Goal: Task Accomplishment & Management: Use online tool/utility

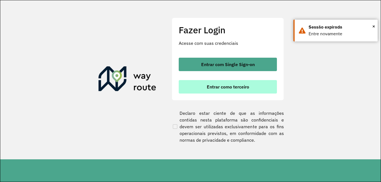
click at [237, 89] on span "Entrar como terceiro" at bounding box center [228, 87] width 42 height 4
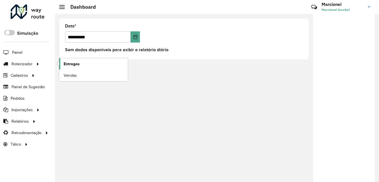
click at [74, 64] on span "Entregas" at bounding box center [72, 64] width 16 height 6
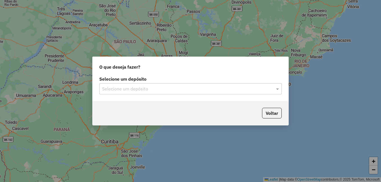
click at [187, 88] on input "text" at bounding box center [185, 89] width 166 height 7
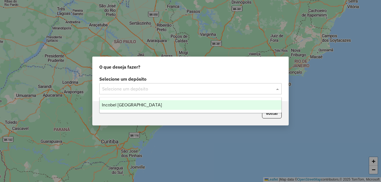
click at [126, 105] on span "Incobel Rio do Sul" at bounding box center [132, 105] width 60 height 5
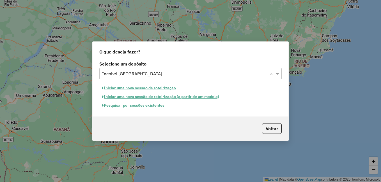
click at [130, 106] on button "Pesquisar por sessões existentes" at bounding box center [133, 105] width 68 height 9
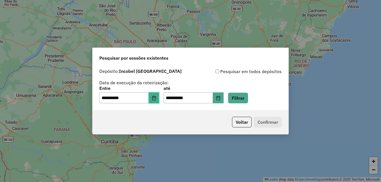
click at [159, 99] on button "Choose Date" at bounding box center [154, 98] width 11 height 11
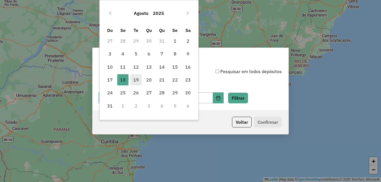
click at [134, 78] on span "19" at bounding box center [136, 79] width 11 height 11
type input "**********"
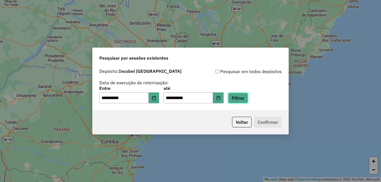
click at [246, 99] on button "Filtrar" at bounding box center [238, 98] width 20 height 11
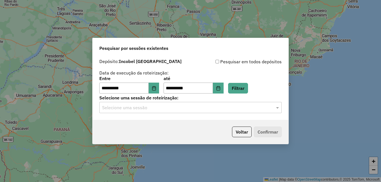
click at [174, 108] on input "text" at bounding box center [185, 108] width 166 height 7
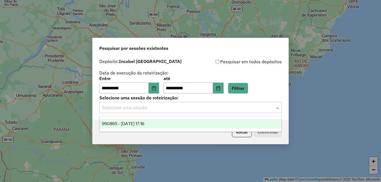
click at [144, 124] on span "990865 - 19/08/2025 17:16" at bounding box center [123, 124] width 42 height 5
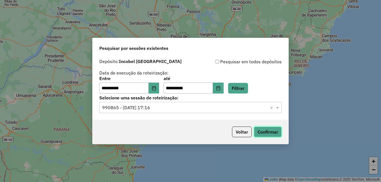
click at [275, 134] on button "Confirmar" at bounding box center [268, 132] width 28 height 11
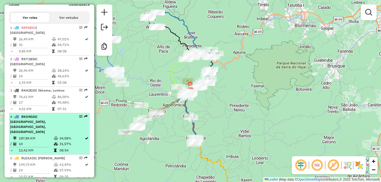
scroll to position [225, 0]
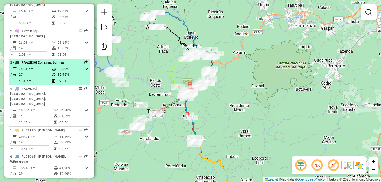
click at [35, 72] on td "17" at bounding box center [35, 75] width 33 height 6
select select "**********"
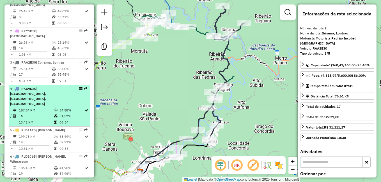
click at [41, 108] on td "187,84 KM" at bounding box center [36, 111] width 35 height 6
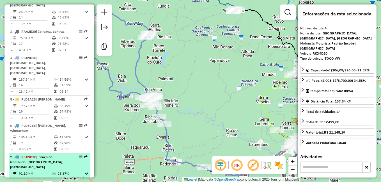
scroll to position [281, 0]
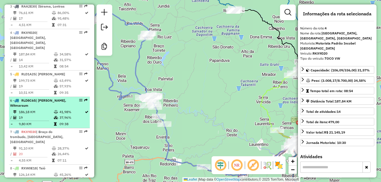
click at [41, 109] on td "186,18 KM" at bounding box center [36, 112] width 35 height 6
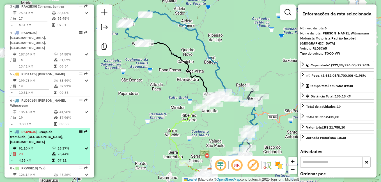
click at [45, 146] on td "91,10 KM" at bounding box center [35, 149] width 33 height 6
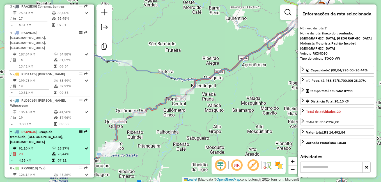
scroll to position [309, 0]
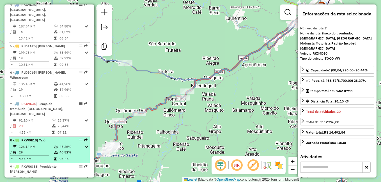
click at [41, 144] on td "126,14 KM" at bounding box center [36, 147] width 35 height 6
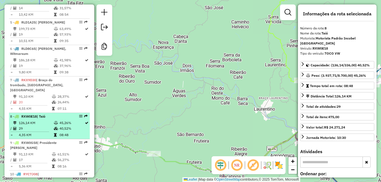
scroll to position [365, 0]
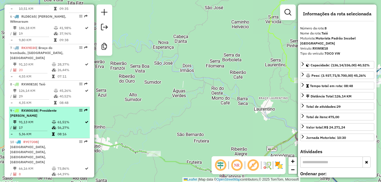
click at [35, 120] on td "91,13 KM" at bounding box center [35, 123] width 33 height 6
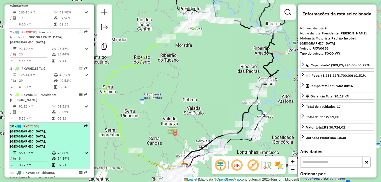
scroll to position [388, 0]
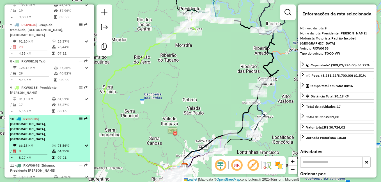
click at [44, 117] on span "| Aurora, ITUPORANGA, Petrolandia, RIO DO SUL" at bounding box center [28, 129] width 36 height 24
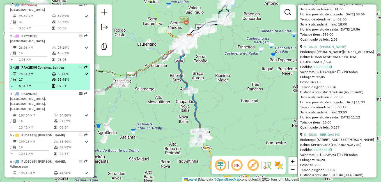
scroll to position [191, 0]
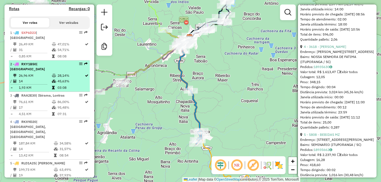
click at [39, 79] on td "14" at bounding box center [35, 82] width 33 height 6
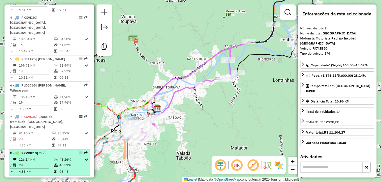
scroll to position [304, 0]
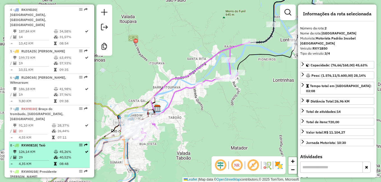
click at [43, 149] on td "126,14 KM" at bounding box center [36, 152] width 35 height 6
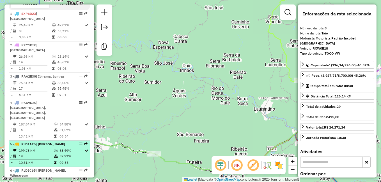
scroll to position [219, 0]
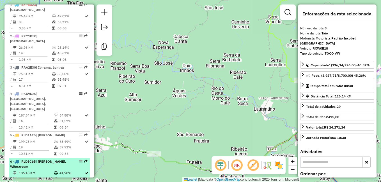
click at [43, 171] on td "186,18 KM" at bounding box center [36, 174] width 35 height 6
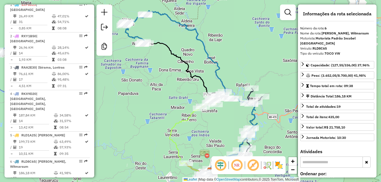
click at [43, 139] on td "199,73 KM" at bounding box center [36, 142] width 35 height 6
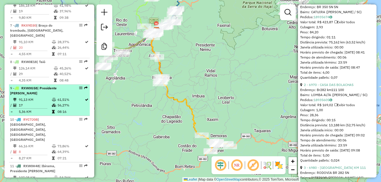
scroll to position [388, 0]
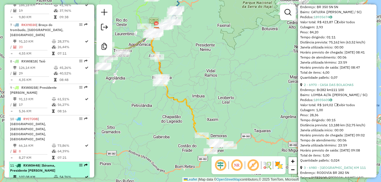
click at [41, 175] on td "107,08 KM" at bounding box center [36, 178] width 35 height 6
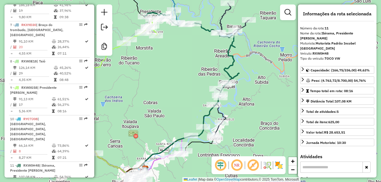
scroll to position [421, 0]
